Goal: Find contact information: Find contact information

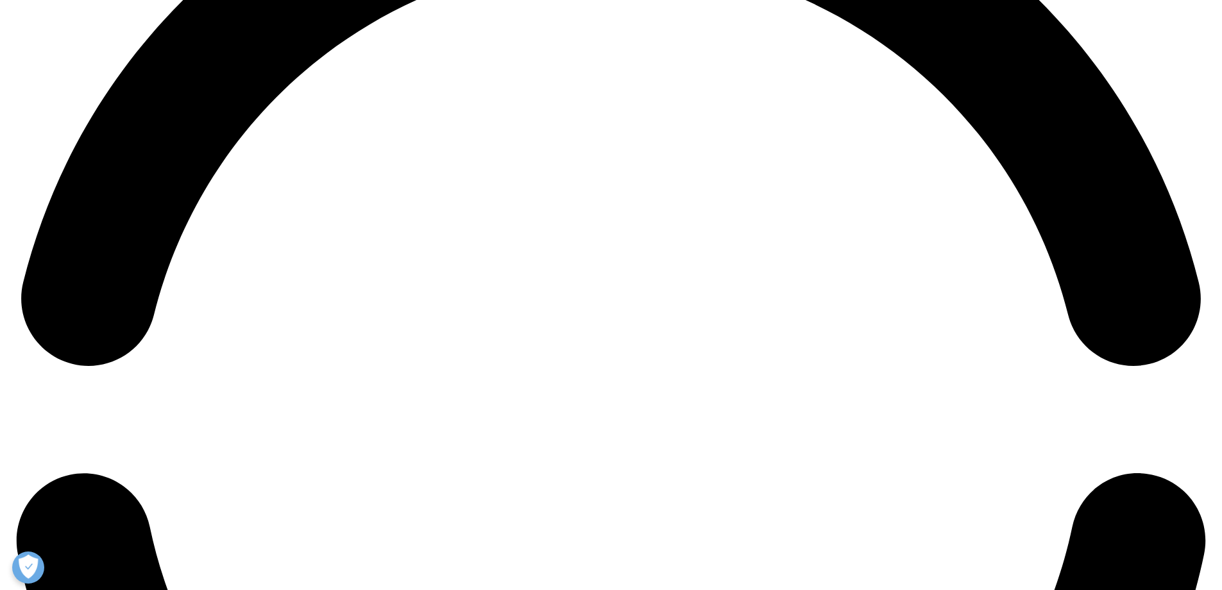
scroll to position [4434, 0]
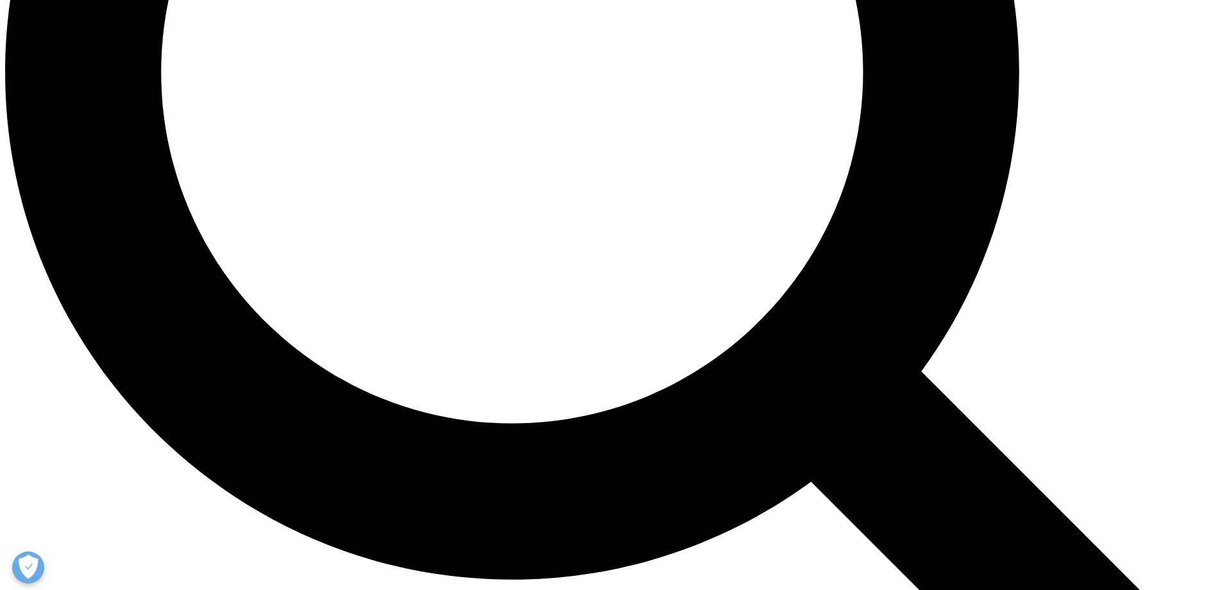
scroll to position [2053, 0]
